Goal: Task Accomplishment & Management: Complete application form

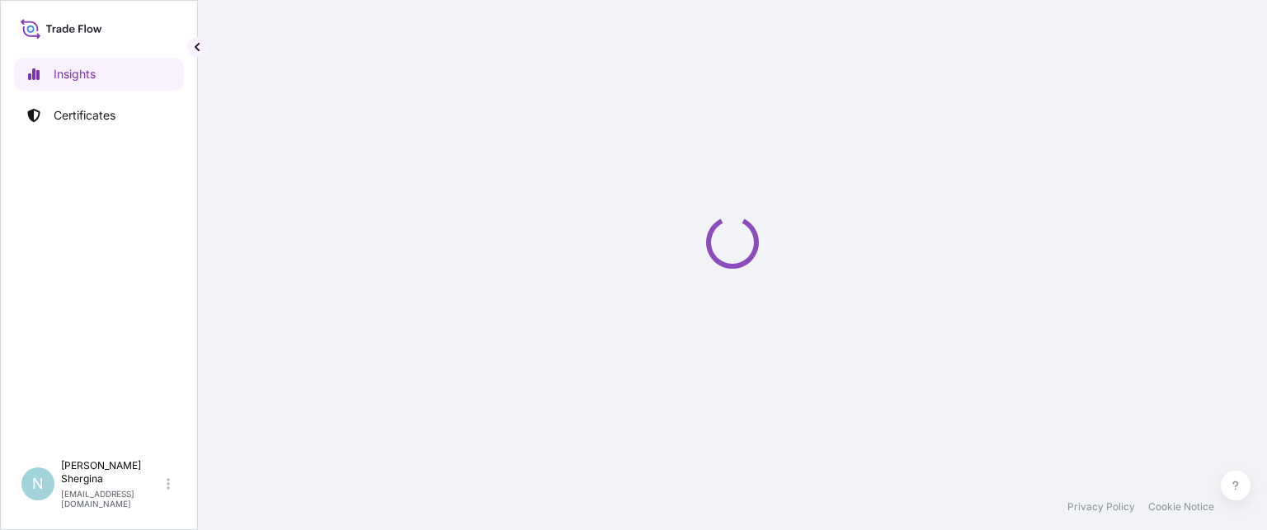
select select "2025"
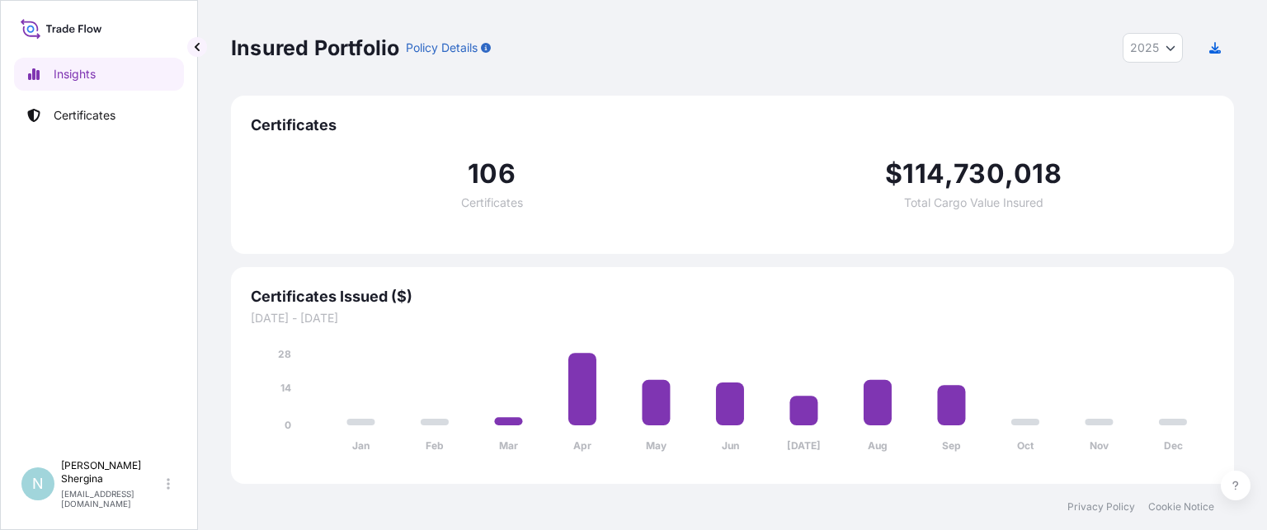
click at [101, 117] on p "Certificates" at bounding box center [85, 115] width 62 height 16
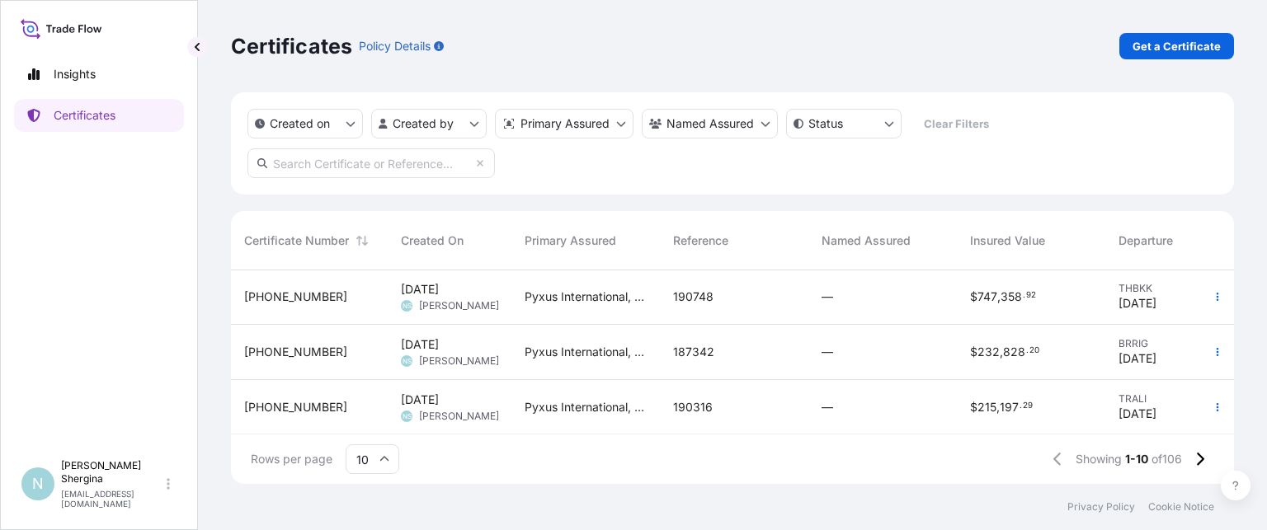
scroll to position [82, 0]
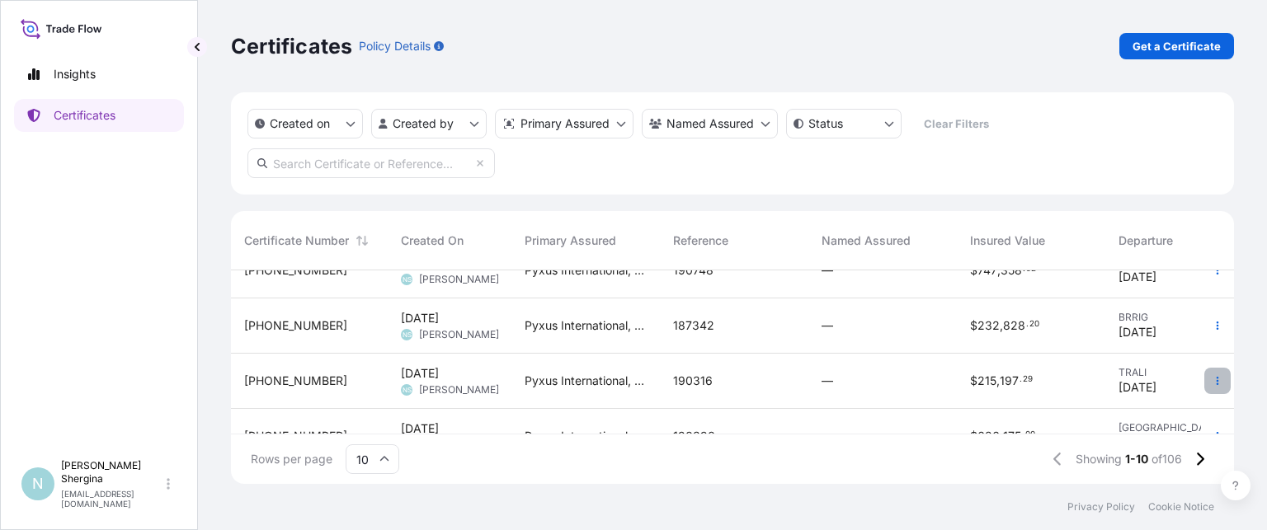
click at [1212, 377] on icon "button" at bounding box center [1217, 381] width 10 height 10
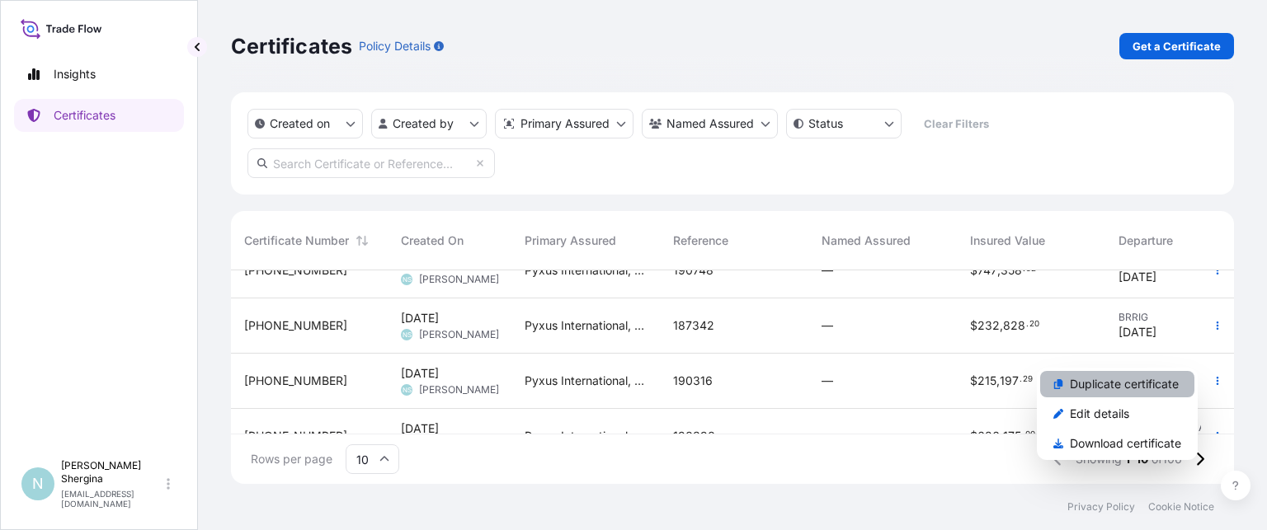
click at [1117, 385] on p "Duplicate certificate" at bounding box center [1124, 384] width 109 height 16
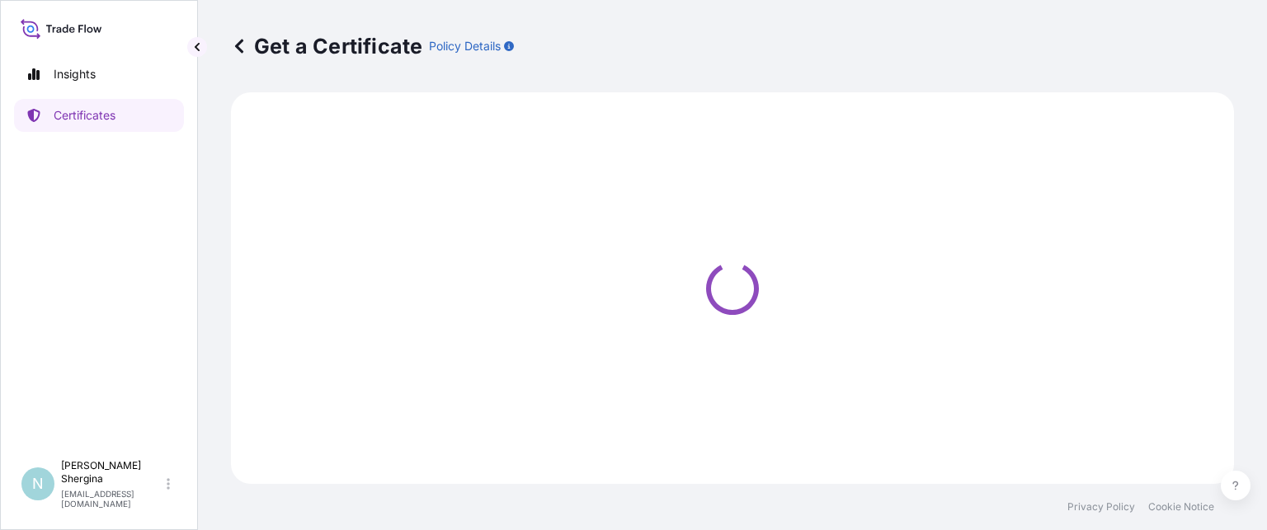
select select "Ocean Vessel"
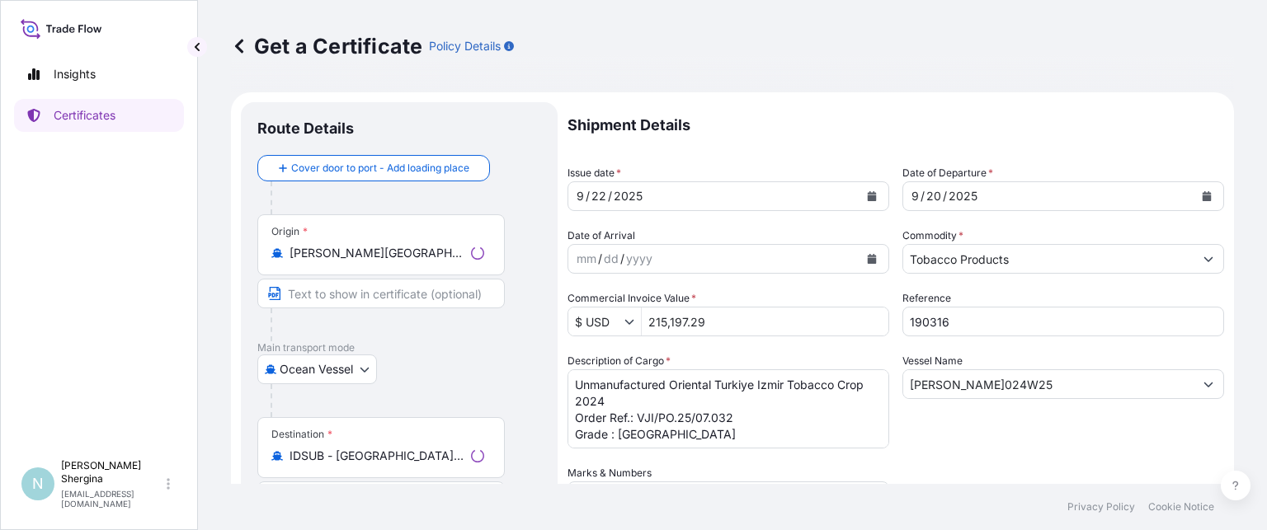
select select "31548"
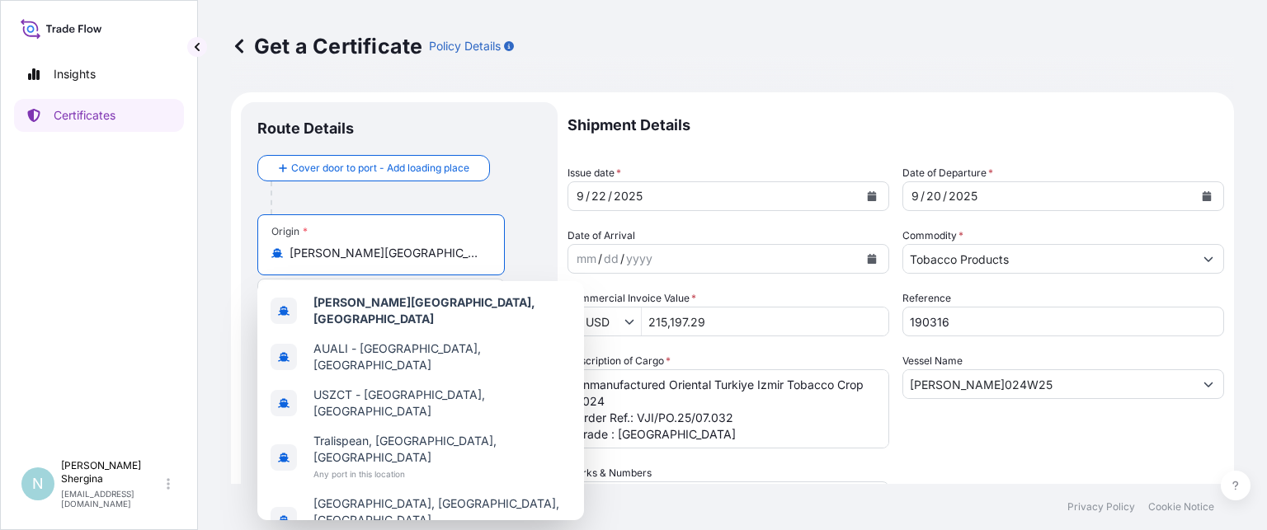
drag, startPoint x: 427, startPoint y: 257, endPoint x: 224, endPoint y: 238, distance: 203.8
click at [224, 238] on div "Get a Certificate Policy Details Route Details Cover door to port - Add loading…" at bounding box center [732, 242] width 1069 height 484
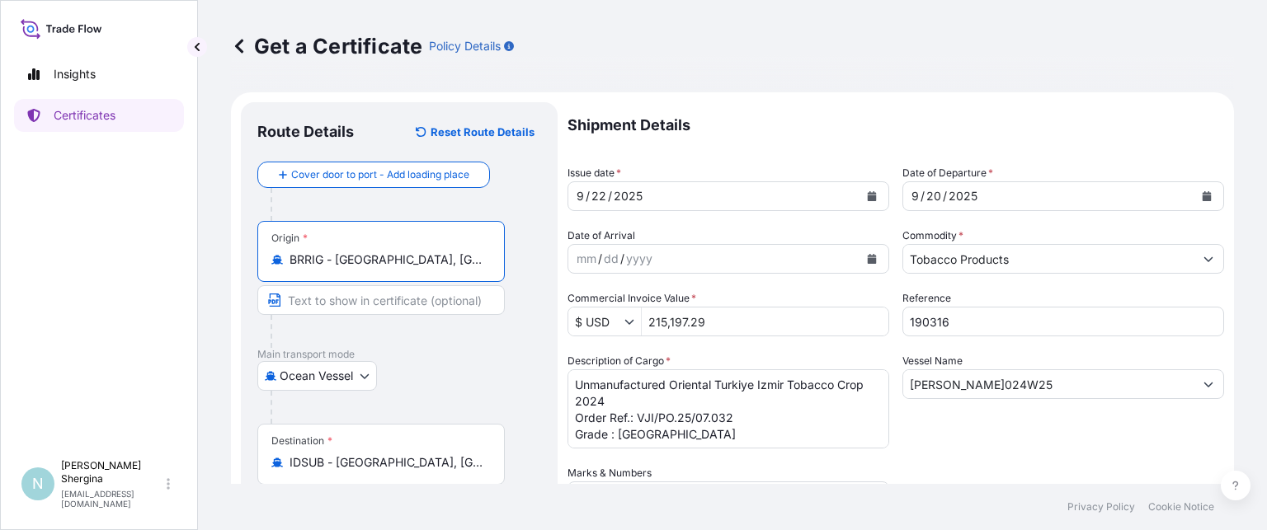
type input "BRRIG - [GEOGRAPHIC_DATA], [GEOGRAPHIC_DATA]"
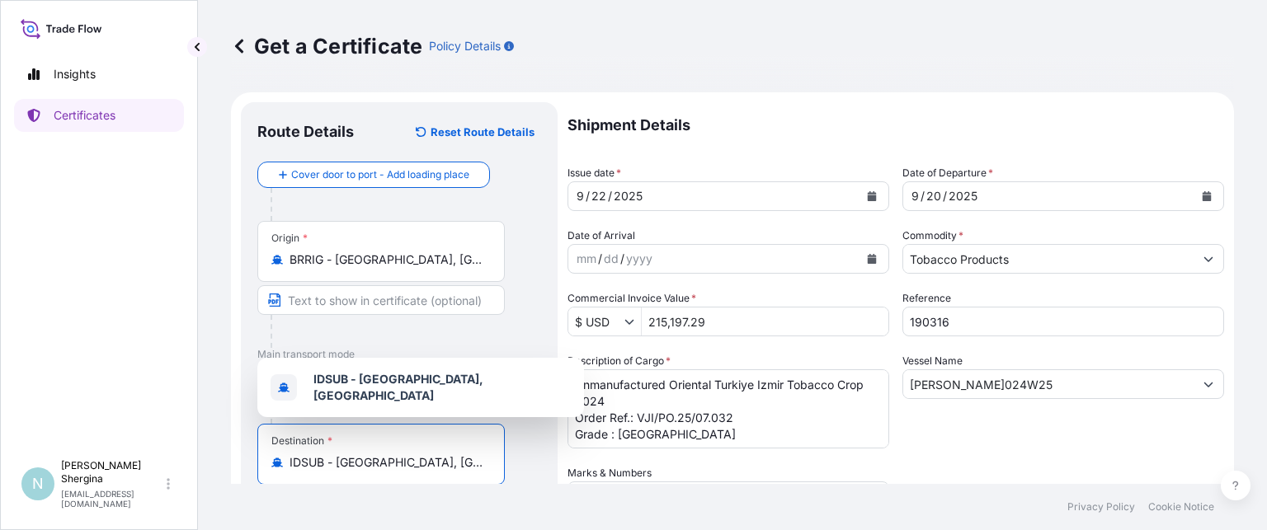
drag, startPoint x: 425, startPoint y: 459, endPoint x: 208, endPoint y: 385, distance: 229.0
click at [186, 432] on div "Insights Certificates N [PERSON_NAME] [EMAIL_ADDRESS][DOMAIN_NAME] Get a Certif…" at bounding box center [633, 265] width 1267 height 530
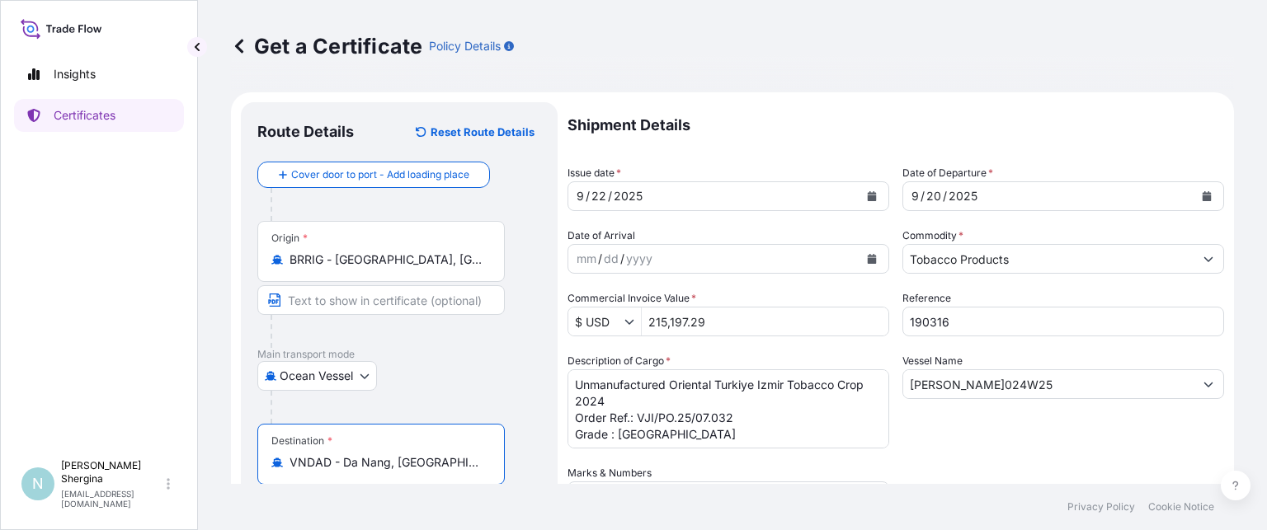
type input "VNDAD - Da Nang, [GEOGRAPHIC_DATA]"
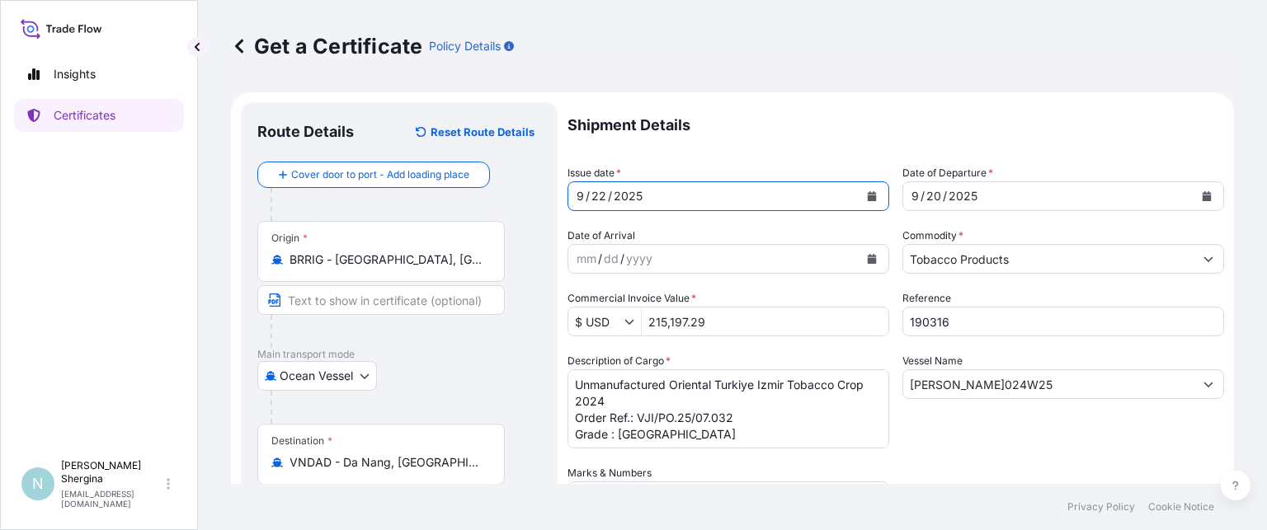
click at [869, 195] on icon "Calendar" at bounding box center [872, 196] width 9 height 10
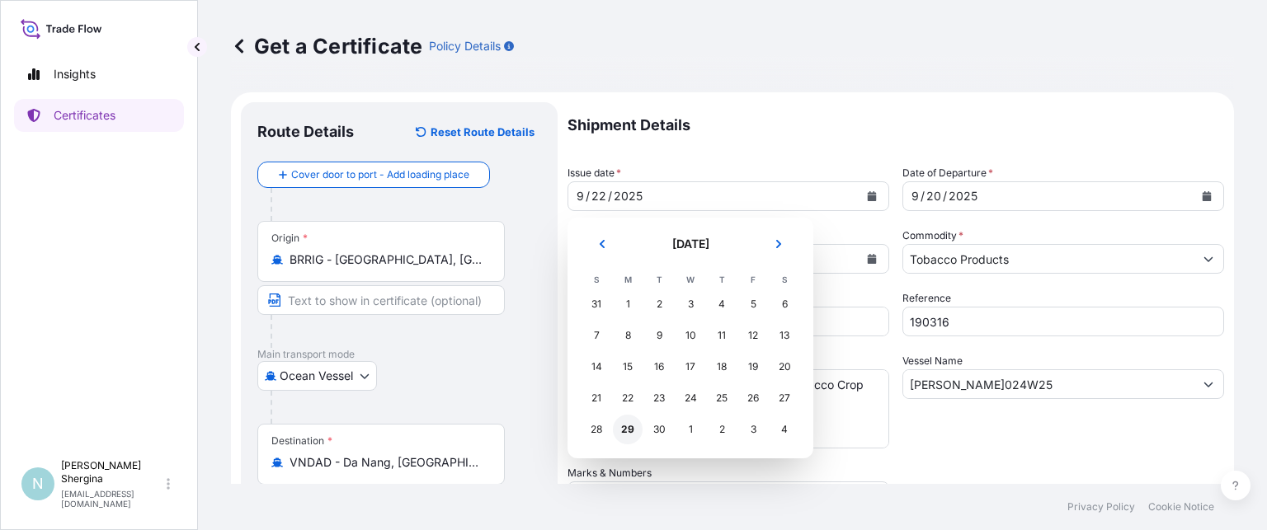
click at [634, 425] on div "29" at bounding box center [628, 430] width 30 height 30
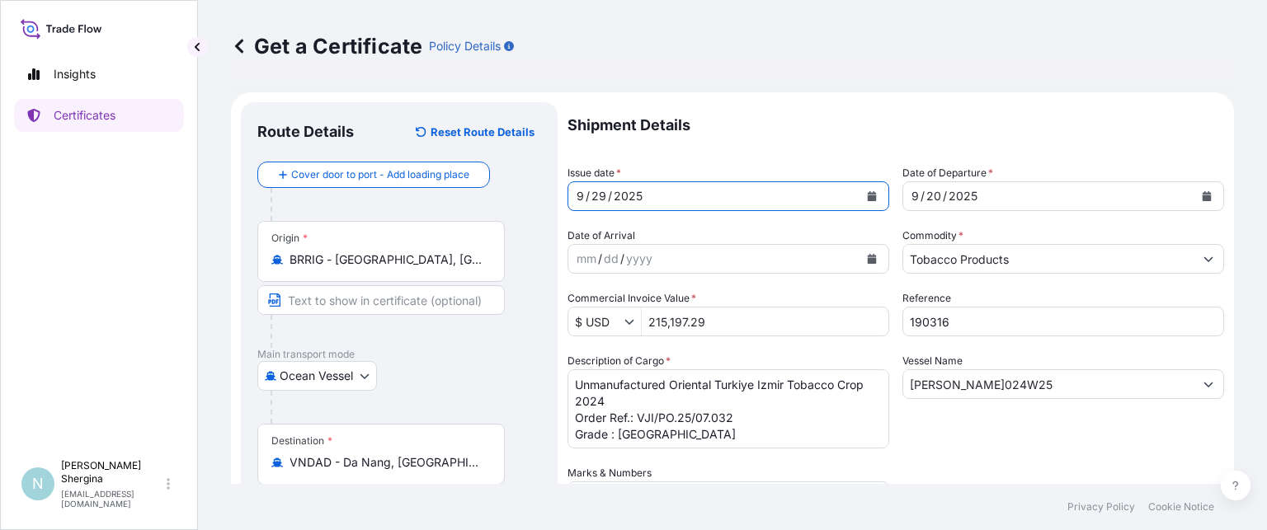
click at [1200, 196] on button "Calendar" at bounding box center [1206, 196] width 26 height 26
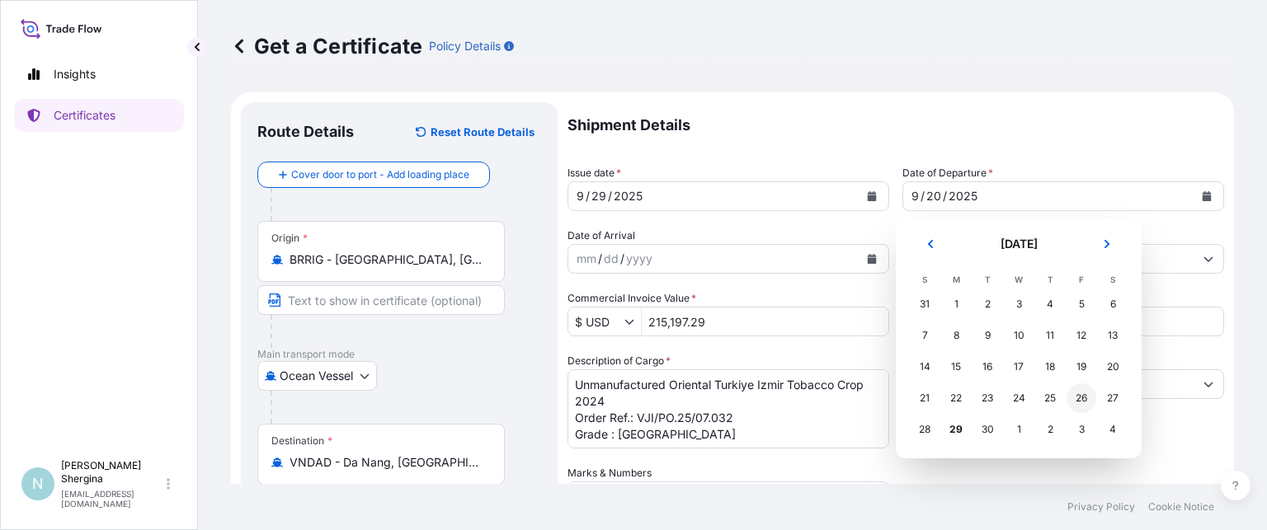
click at [1075, 400] on div "26" at bounding box center [1081, 398] width 30 height 30
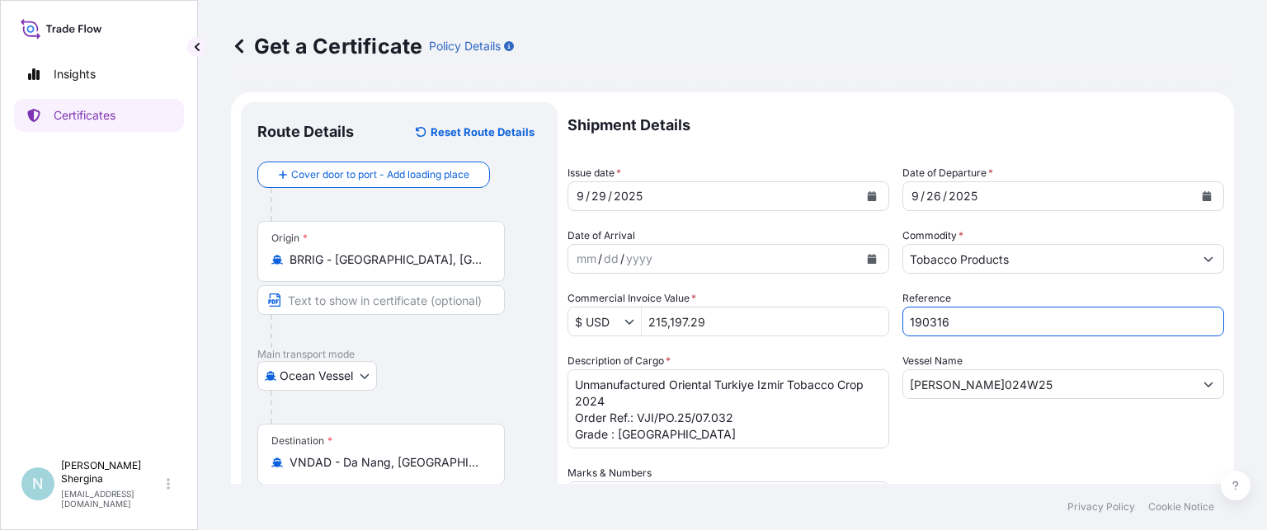
drag, startPoint x: 961, startPoint y: 319, endPoint x: 815, endPoint y: 307, distance: 146.5
click at [815, 307] on div "Shipment Details Issue date * [DATE] Date of Departure * [DATE] Date of Arrival…" at bounding box center [895, 463] width 656 height 723
paste input "152"
type input "190152"
drag, startPoint x: 722, startPoint y: 323, endPoint x: 574, endPoint y: 320, distance: 148.5
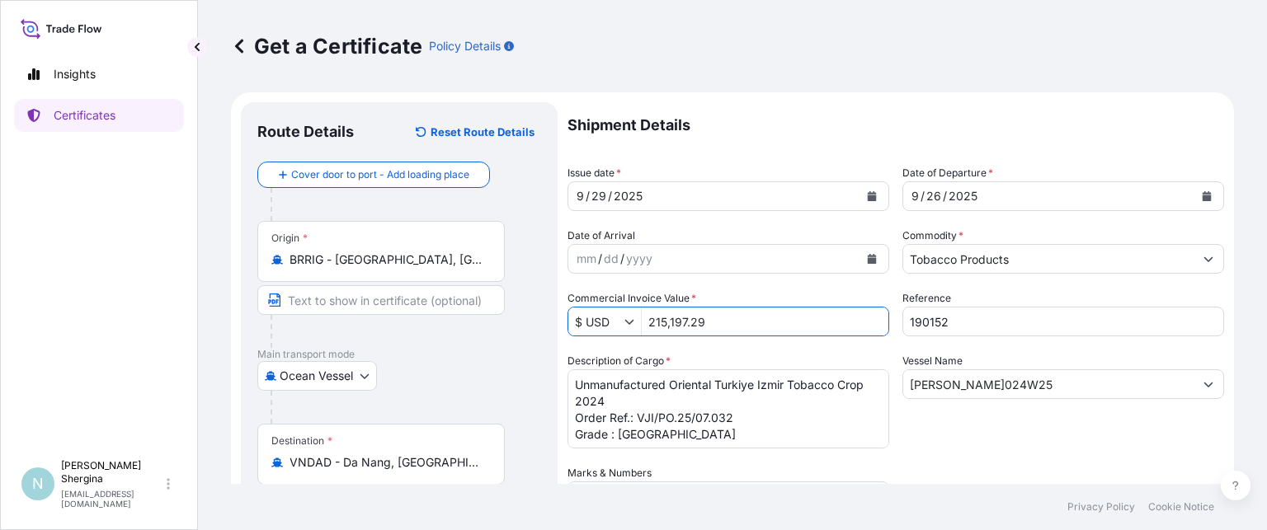
click at [574, 320] on div "$ USD 215,197.29" at bounding box center [728, 322] width 322 height 30
type input "1,435,302"
drag, startPoint x: 1051, startPoint y: 385, endPoint x: 811, endPoint y: 382, distance: 240.0
click at [811, 382] on div "Shipment Details Issue date * [DATE] Date of Departure * [DATE] Date of Arrival…" at bounding box center [895, 463] width 656 height 723
paste input "MOL EXPERIENCE V. 097E"
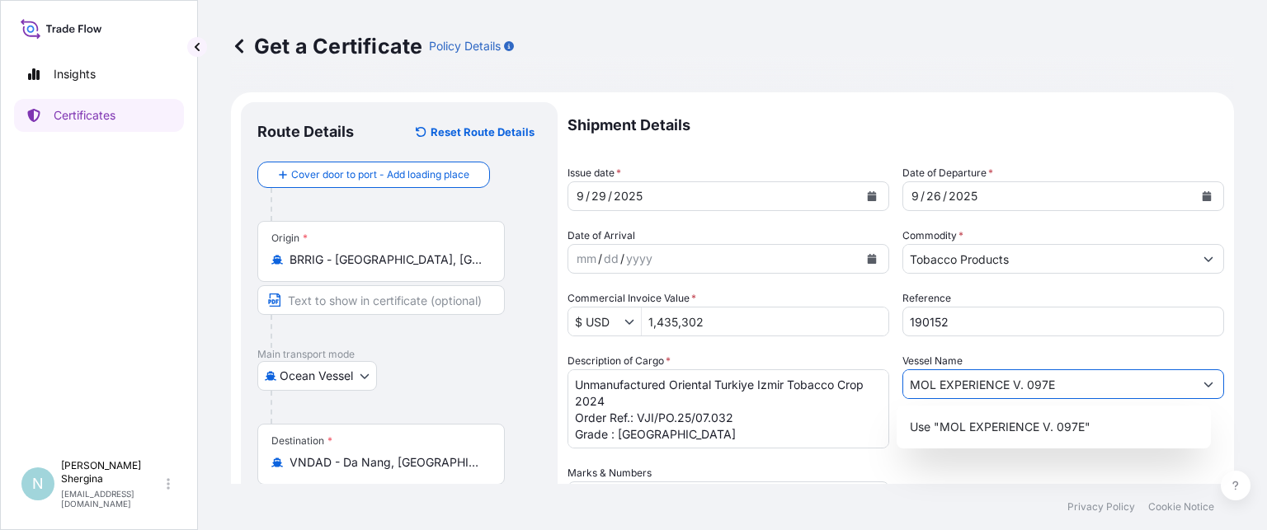
type input "MOL EXPERIENCE V. 097E"
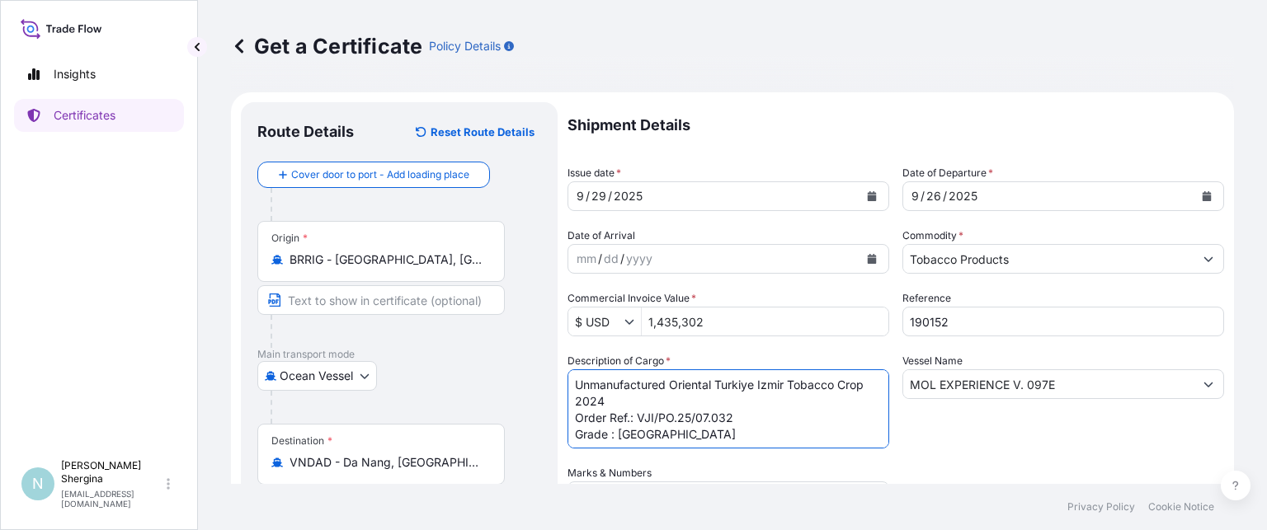
drag, startPoint x: 636, startPoint y: 402, endPoint x: 557, endPoint y: 382, distance: 80.8
click at [557, 382] on form "Route Details Reset Route Details Cover door to port - Add loading place Place …" at bounding box center [732, 486] width 1003 height 789
paste textarea "Brazilian [PERSON_NAME] Tobacco Leaf"
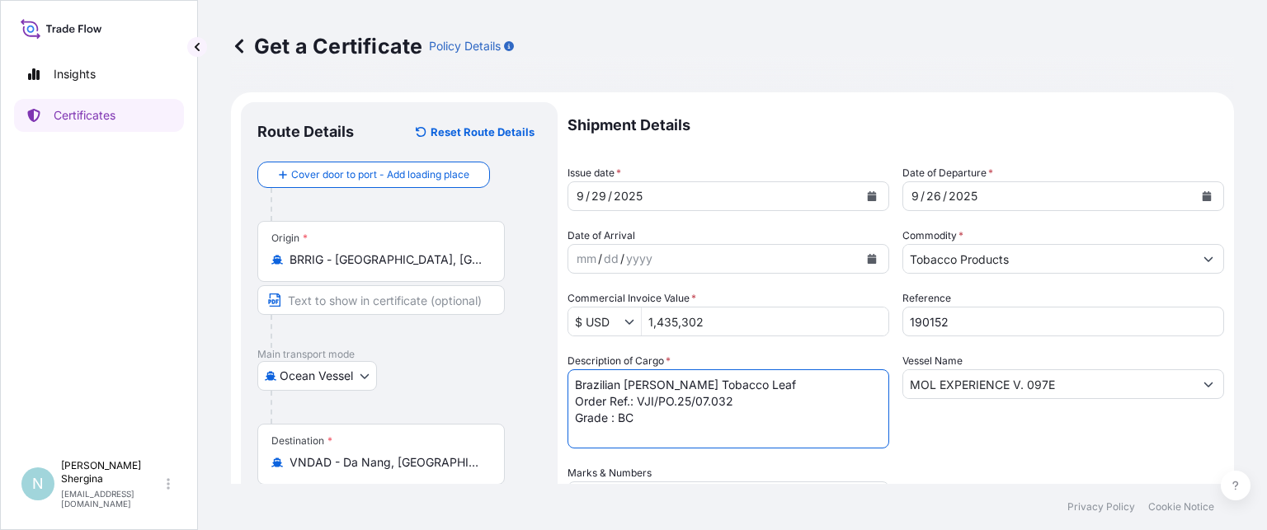
drag, startPoint x: 728, startPoint y: 402, endPoint x: 638, endPoint y: 401, distance: 89.9
click at [638, 401] on textarea "Unmanufactured Oriental Turkiye Izmir Tobacco Crop 2024 Order Ref.: VJI/PO.25/0…" at bounding box center [728, 408] width 322 height 79
paste textarea "CB25503"
drag, startPoint x: 628, startPoint y: 398, endPoint x: 531, endPoint y: 398, distance: 97.3
click at [534, 398] on form "Route Details Reset Route Details Cover door to port - Add loading place Place …" at bounding box center [732, 486] width 1003 height 789
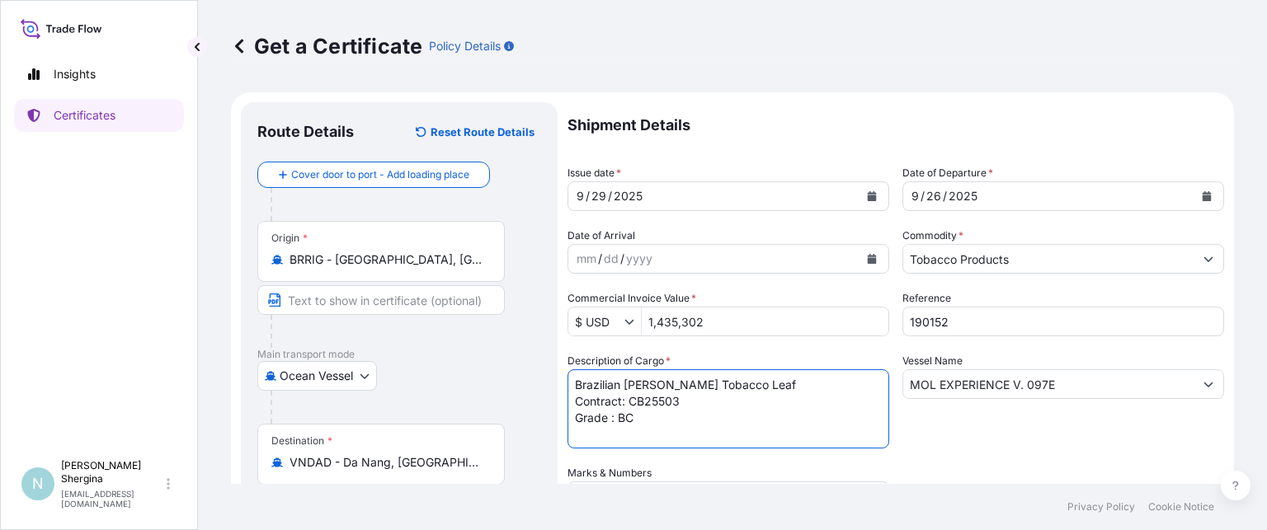
drag, startPoint x: 637, startPoint y: 417, endPoint x: 616, endPoint y: 415, distance: 20.8
click at [616, 415] on textarea "Unmanufactured Oriental Turkiye Izmir Tobacco Crop 2024 Order Ref.: VJI/PO.25/0…" at bounding box center [728, 408] width 322 height 79
paste textarea "M2F"
drag, startPoint x: 670, startPoint y: 397, endPoint x: 547, endPoint y: 397, distance: 122.9
click at [547, 397] on form "Route Details Reset Route Details Cover door to port - Add loading place Place …" at bounding box center [732, 486] width 1003 height 789
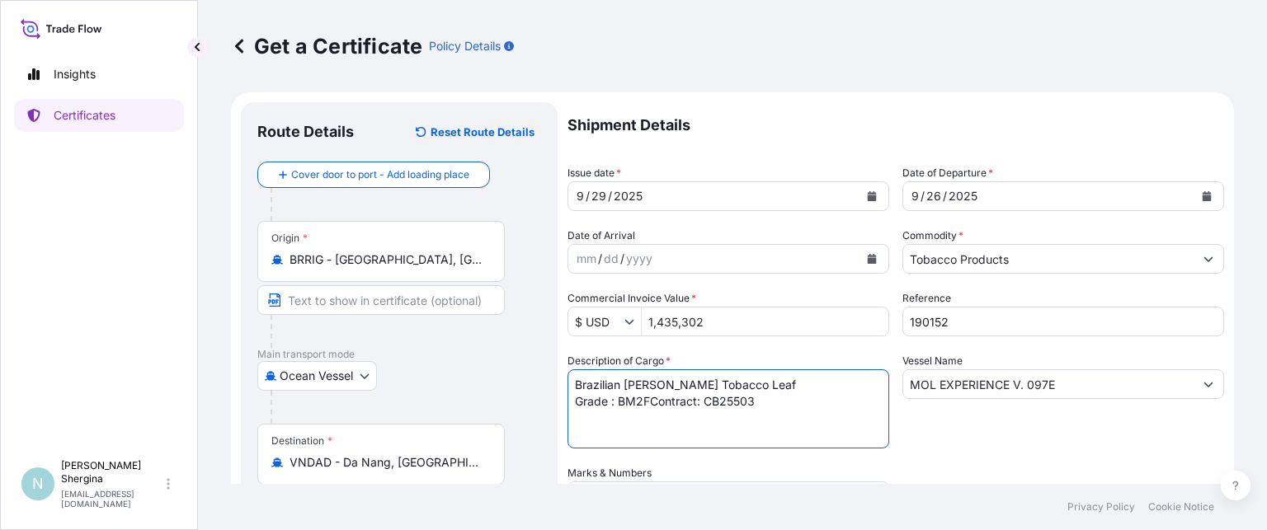
click at [651, 402] on textarea "Unmanufactured Oriental Turkiye Izmir Tobacco Crop 2024 Order Ref.: VJI/PO.25/0…" at bounding box center [728, 408] width 322 height 79
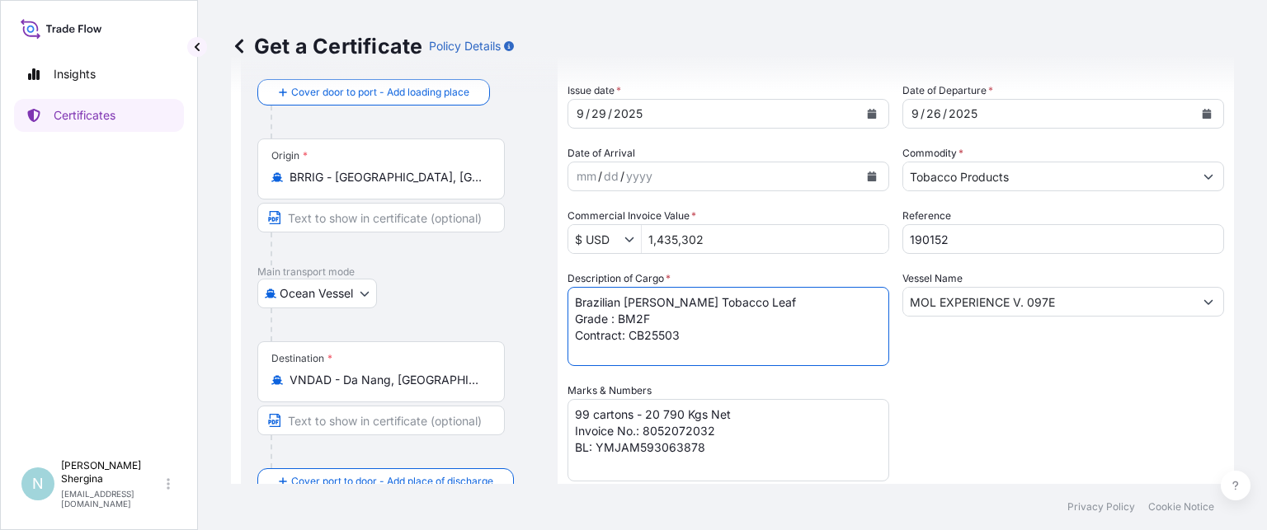
scroll to position [165, 0]
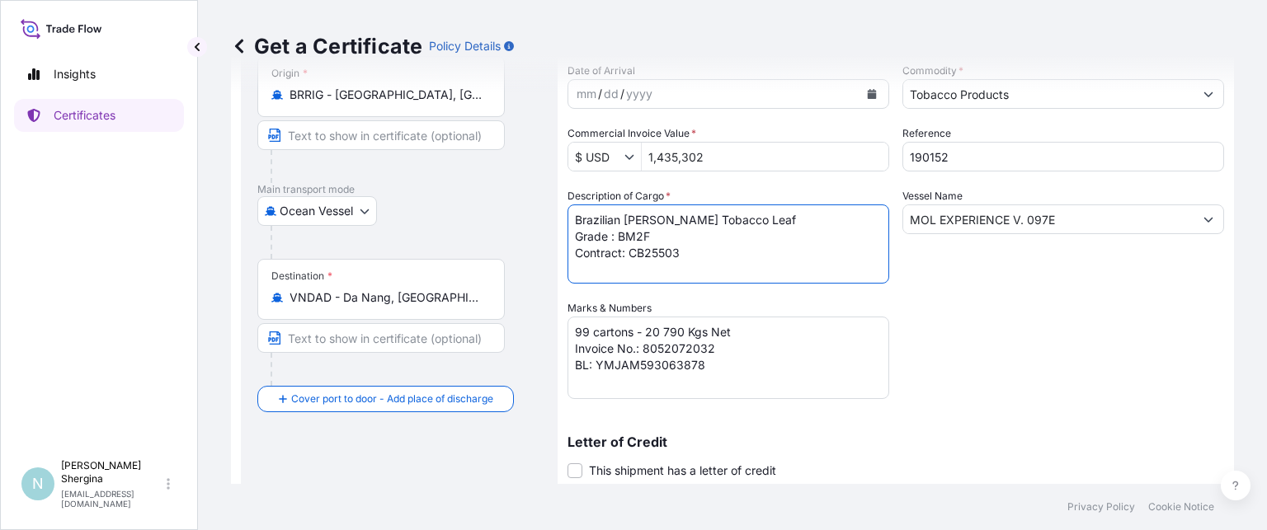
type textarea "Brazilian [PERSON_NAME] Tobacco Leaf Grade : BM2F Contract: CB25503"
click at [590, 334] on textarea "99 cartons - 20 790 Kgs Net Invoice No.: 8052072032 BL: YMJAM593063878" at bounding box center [728, 358] width 322 height 82
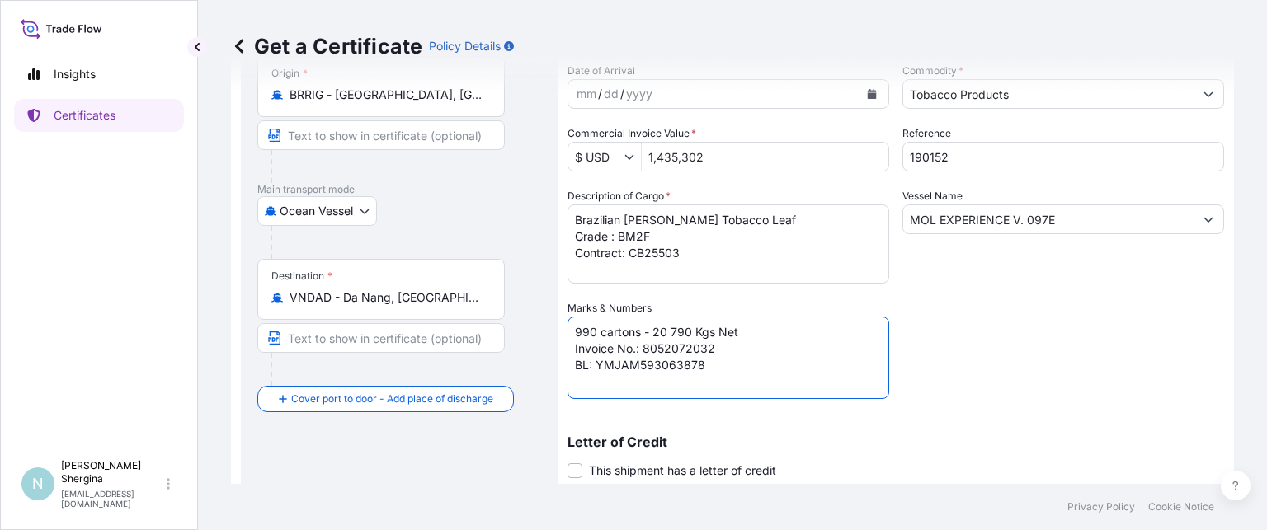
drag, startPoint x: 654, startPoint y: 332, endPoint x: 687, endPoint y: 331, distance: 33.0
click at [687, 331] on textarea "99 cartons - 20 790 Kgs Net Invoice No.: 8052072032 BL: YMJAM593063878" at bounding box center [728, 358] width 322 height 82
drag, startPoint x: 642, startPoint y: 349, endPoint x: 727, endPoint y: 350, distance: 85.8
click at [727, 350] on textarea "99 cartons - 20 790 Kgs Net Invoice No.: 8052072032 BL: YMJAM593063878" at bounding box center [728, 358] width 322 height 82
paste textarea "136025238"
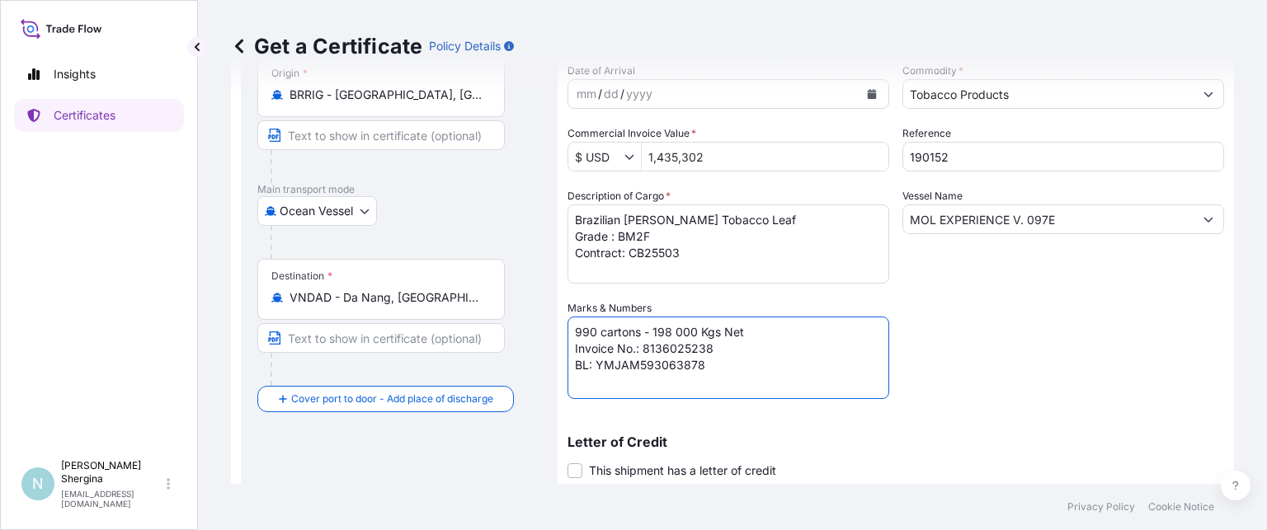
drag, startPoint x: 709, startPoint y: 369, endPoint x: 555, endPoint y: 369, distance: 154.2
click at [555, 369] on form "Route Details Reset Route Details Cover door to port - Add loading place Place …" at bounding box center [732, 321] width 1003 height 789
type textarea "990 cartons - 198 000 Kgs Net Invoice No.: 8136025238"
click at [1084, 332] on div "Shipment Details Issue date * [DATE] Date of Departure * [DATE] Date of Arrival…" at bounding box center [895, 298] width 656 height 723
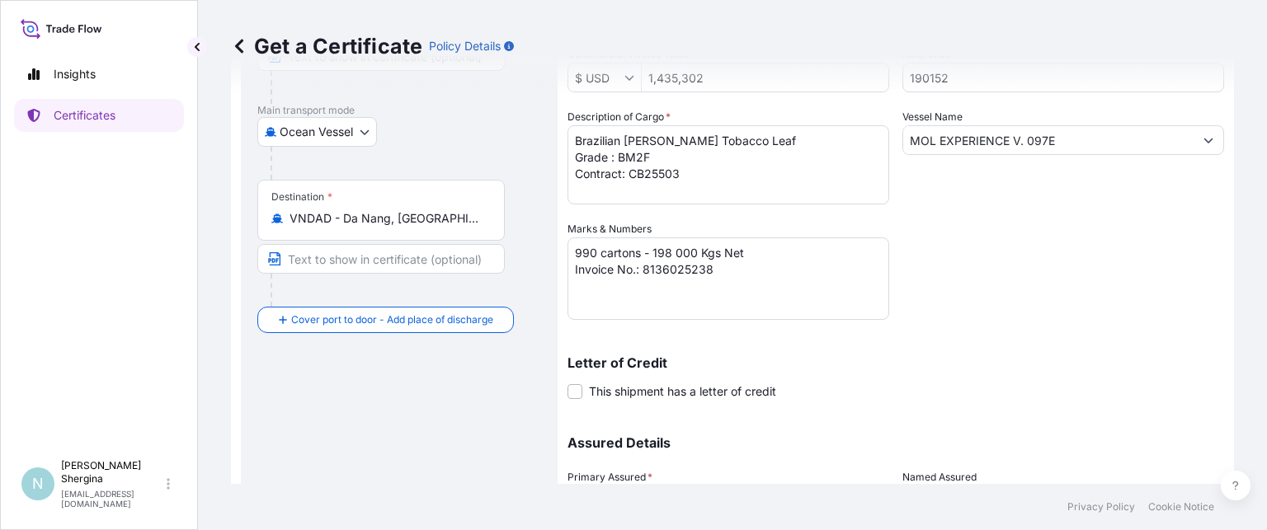
scroll to position [396, 0]
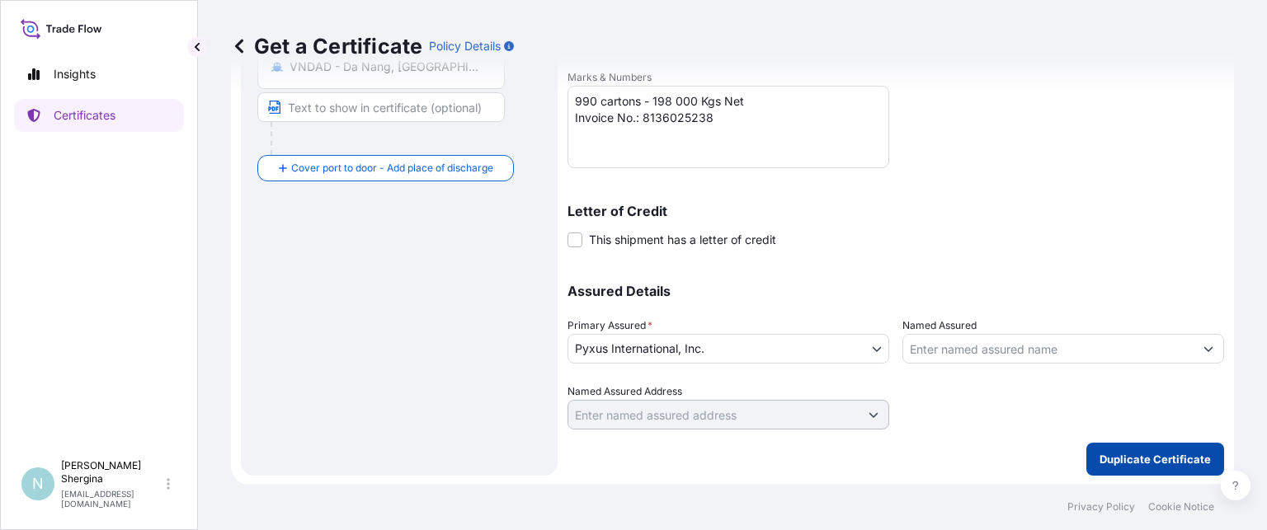
click at [1139, 455] on p "Duplicate Certificate" at bounding box center [1154, 459] width 111 height 16
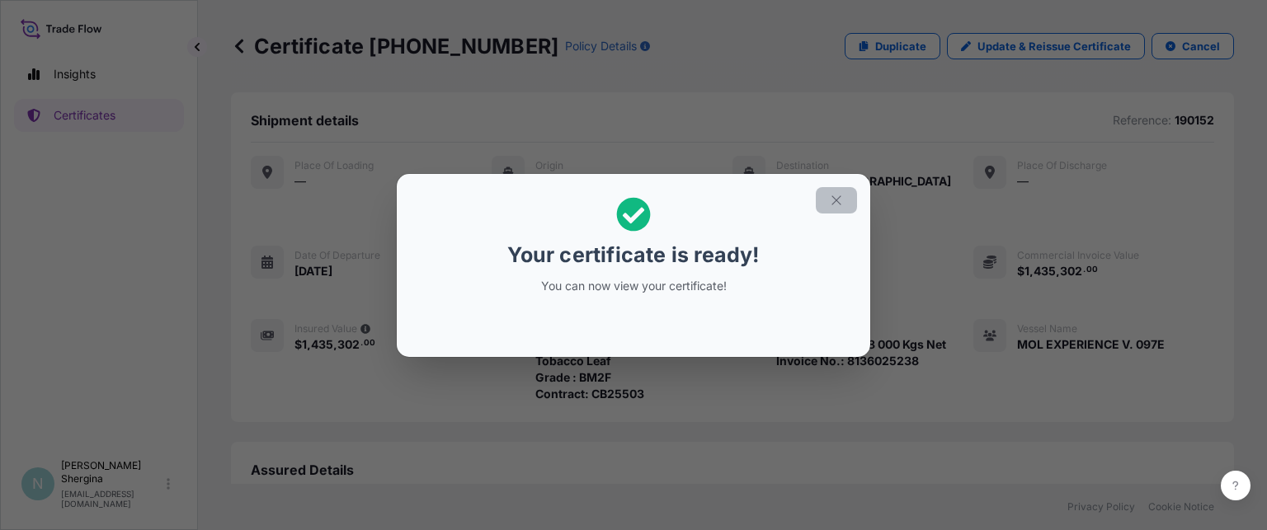
click at [844, 197] on button "button" at bounding box center [836, 200] width 41 height 26
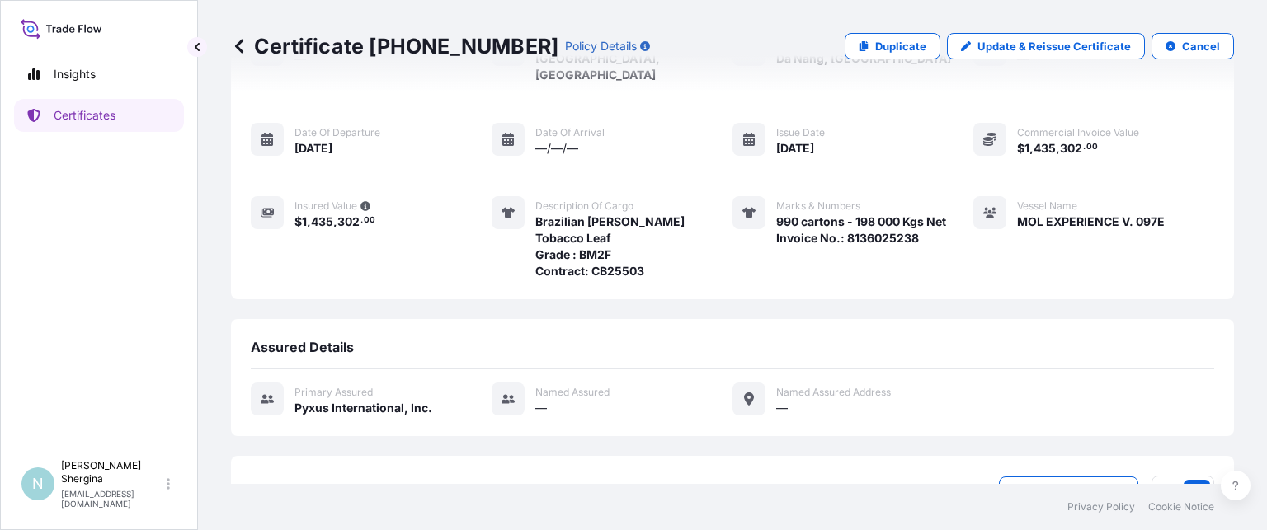
scroll to position [211, 0]
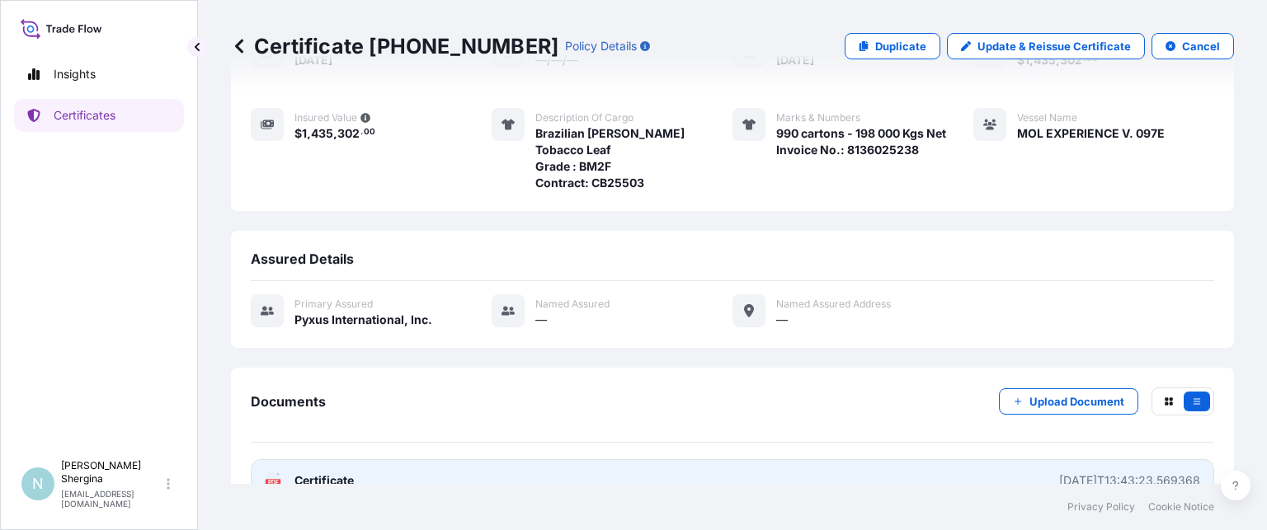
click at [1113, 473] on div "[DATE]T13:43:23.569368" at bounding box center [1129, 481] width 141 height 16
